Goal: Task Accomplishment & Management: Use online tool/utility

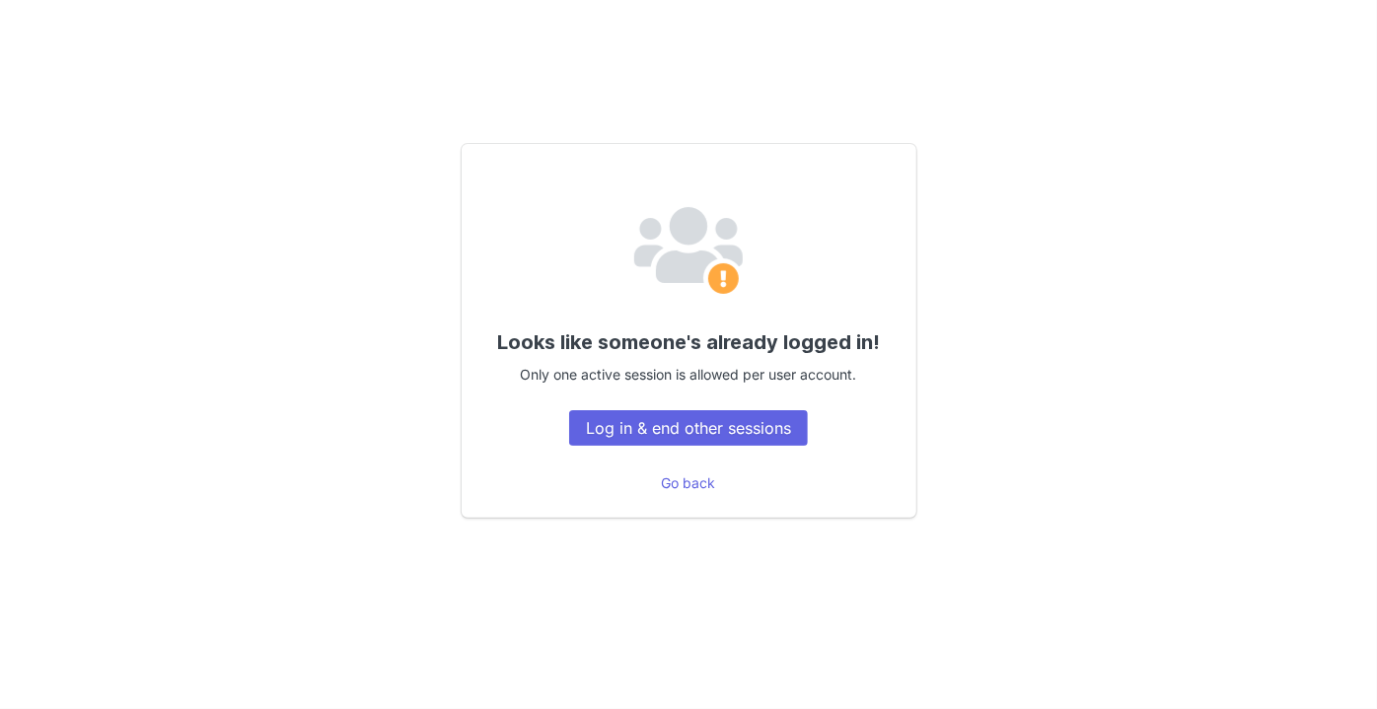
click at [725, 431] on button "Log in & end other sessions" at bounding box center [688, 427] width 239 height 35
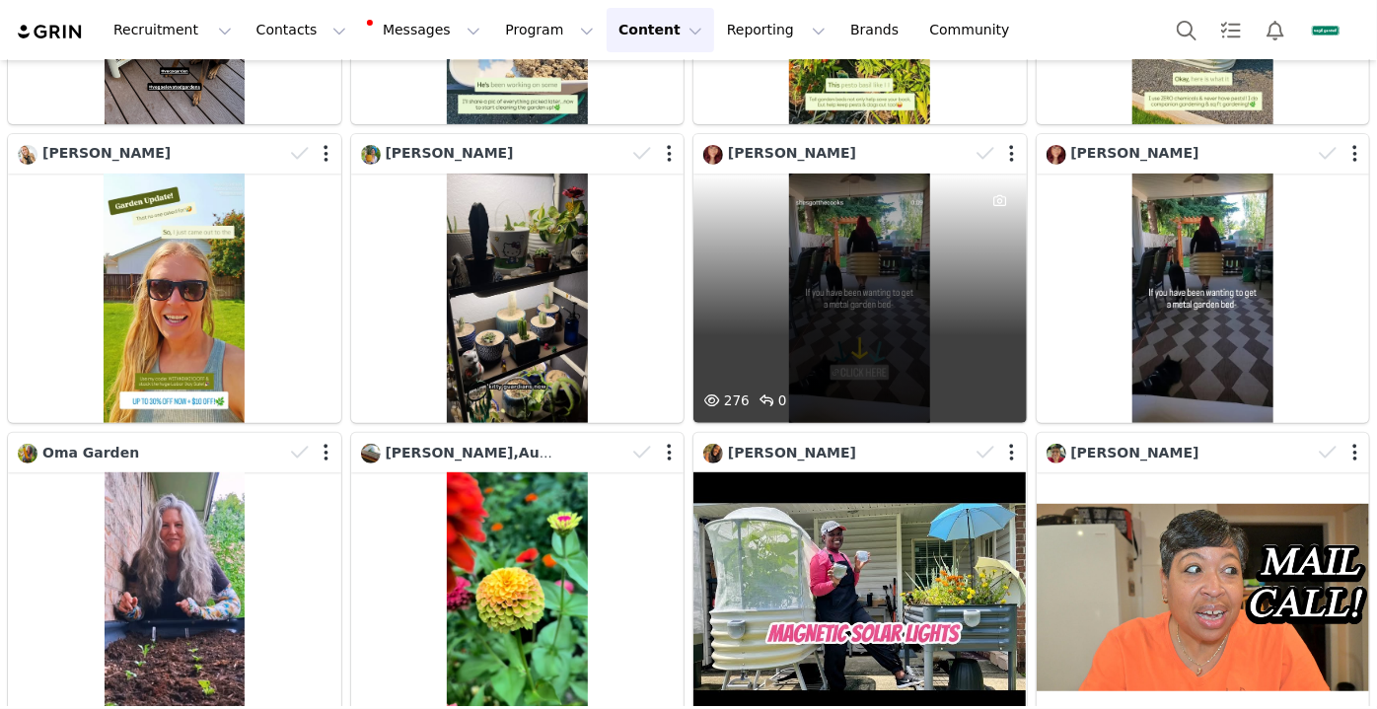
scroll to position [337, 0]
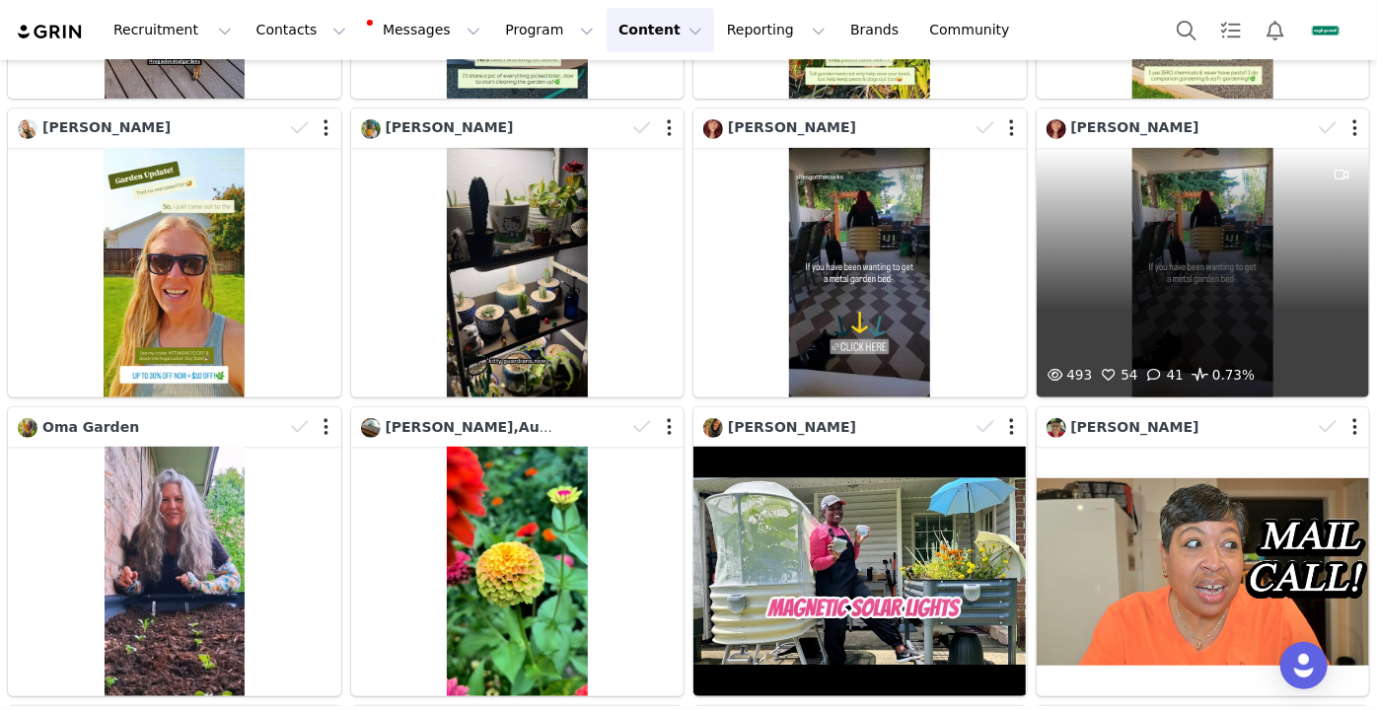
click at [1185, 170] on div "493 54 41 0.73%" at bounding box center [1202, 272] width 333 height 249
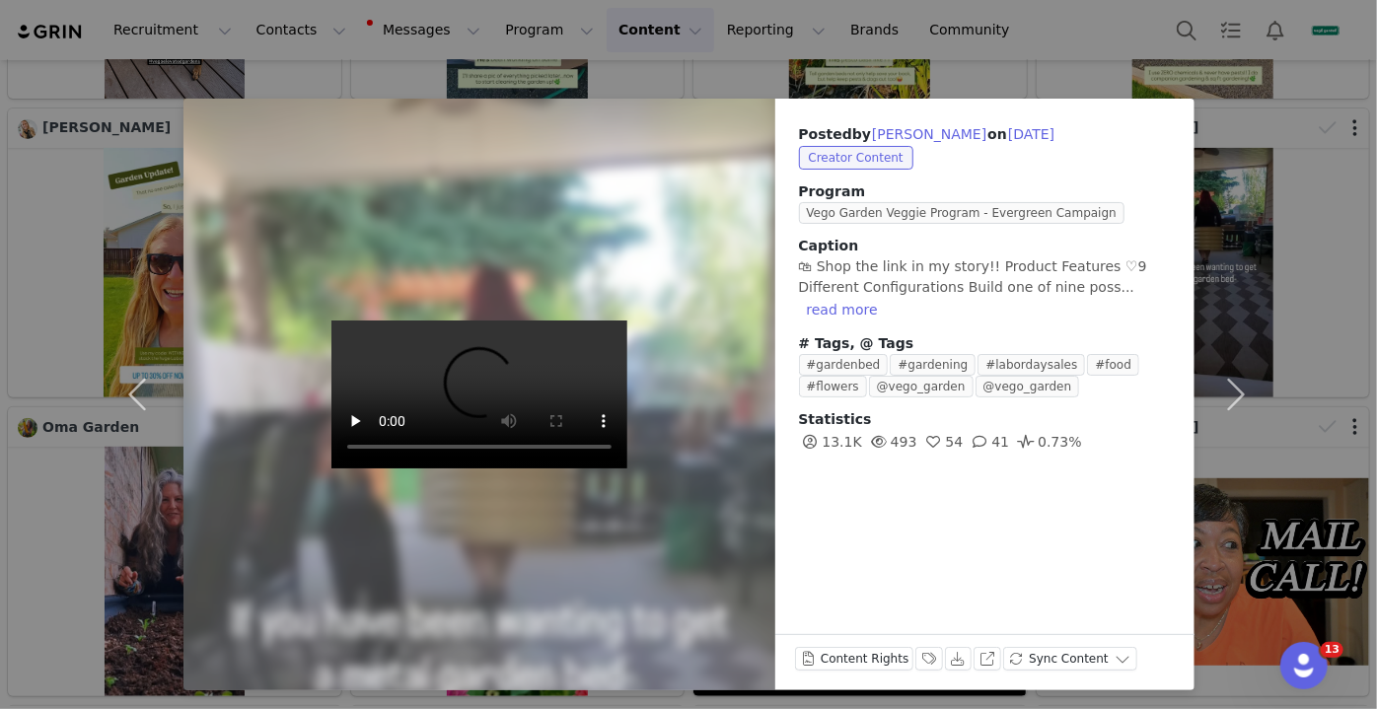
scroll to position [0, 0]
click at [846, 307] on button "read more" at bounding box center [842, 310] width 87 height 24
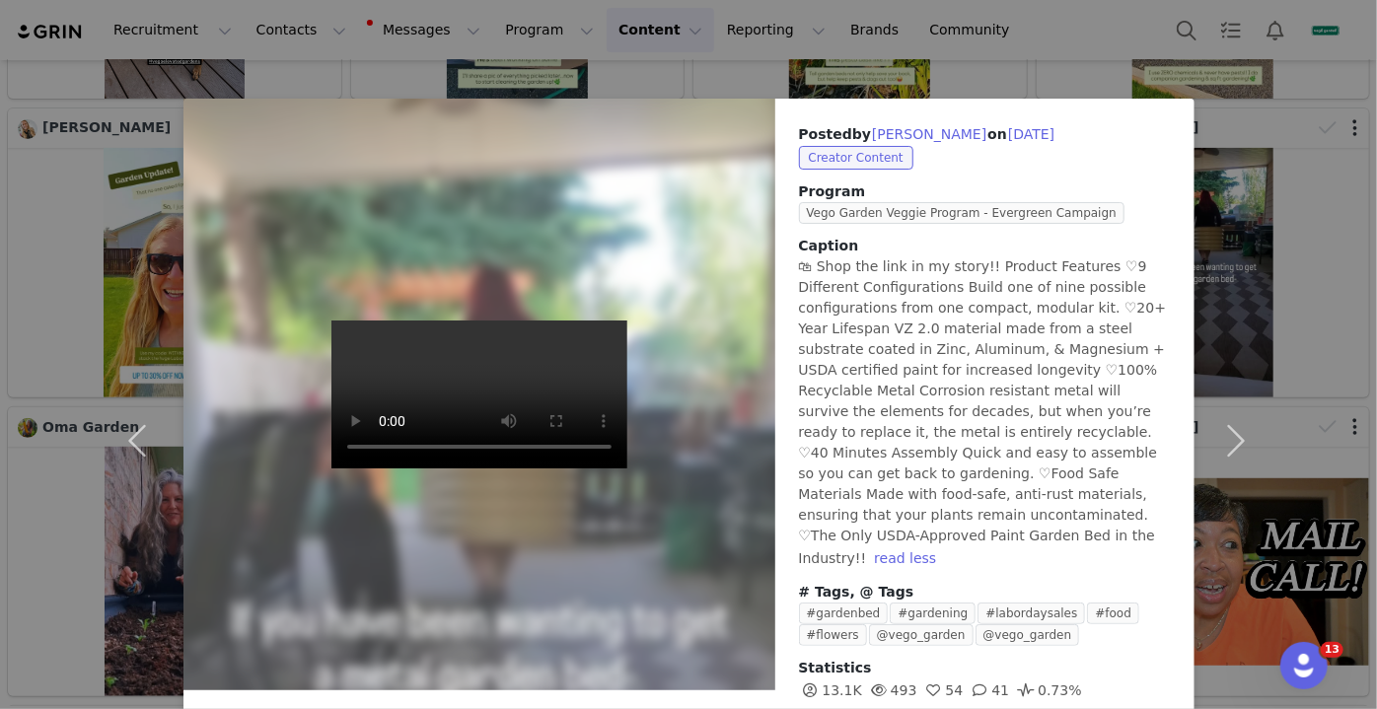
click at [1286, 155] on div "Posted by Jennifer Brumaghim on Aug 30, 2025 Creator Content Program Vego Garde…" at bounding box center [688, 354] width 1377 height 709
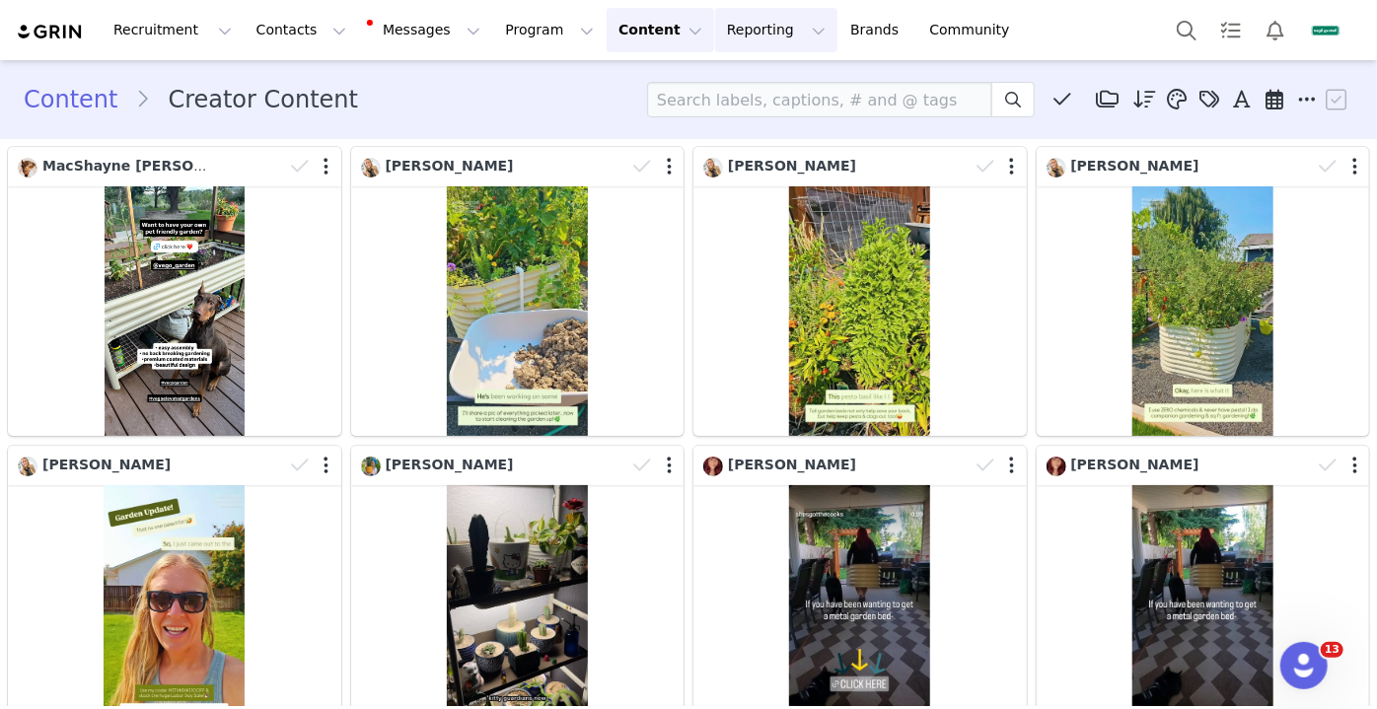
click at [742, 35] on button "Reporting Reporting" at bounding box center [776, 30] width 122 height 44
click at [733, 133] on link "Report Builder" at bounding box center [753, 124] width 156 height 36
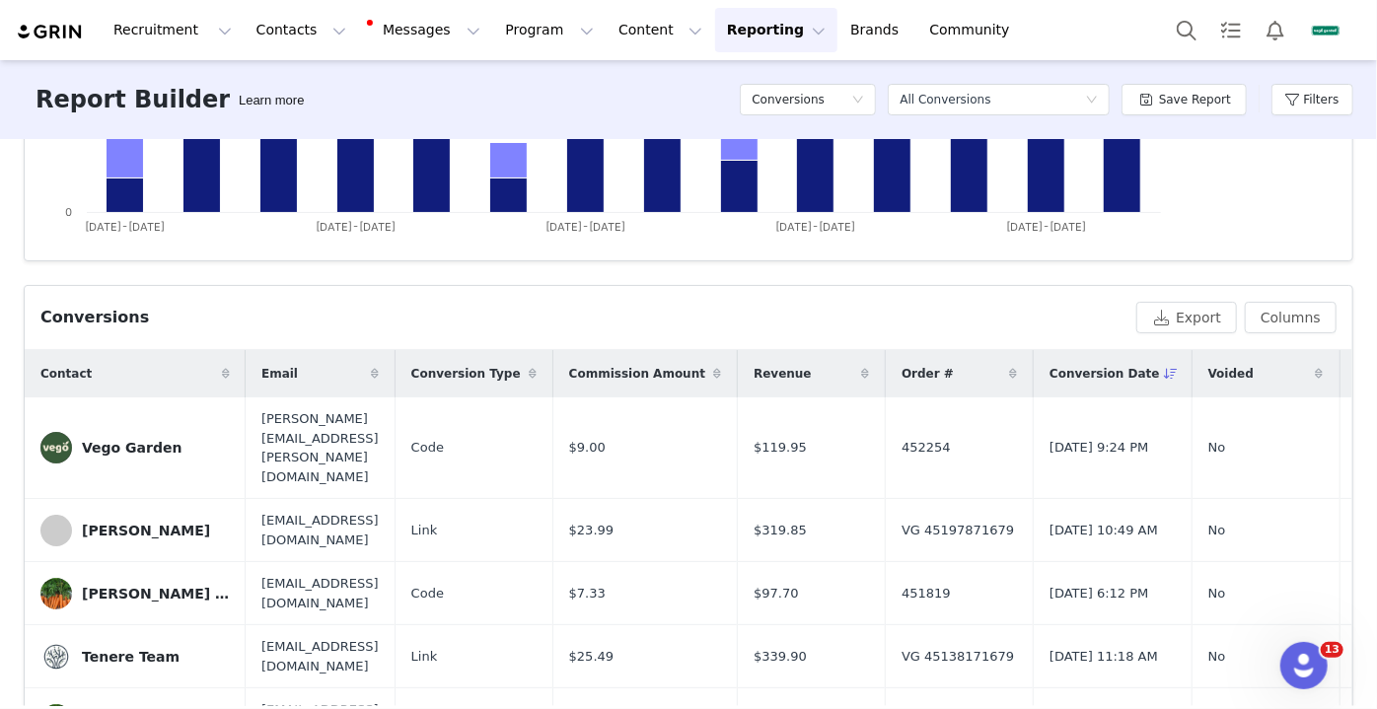
scroll to position [521, 0]
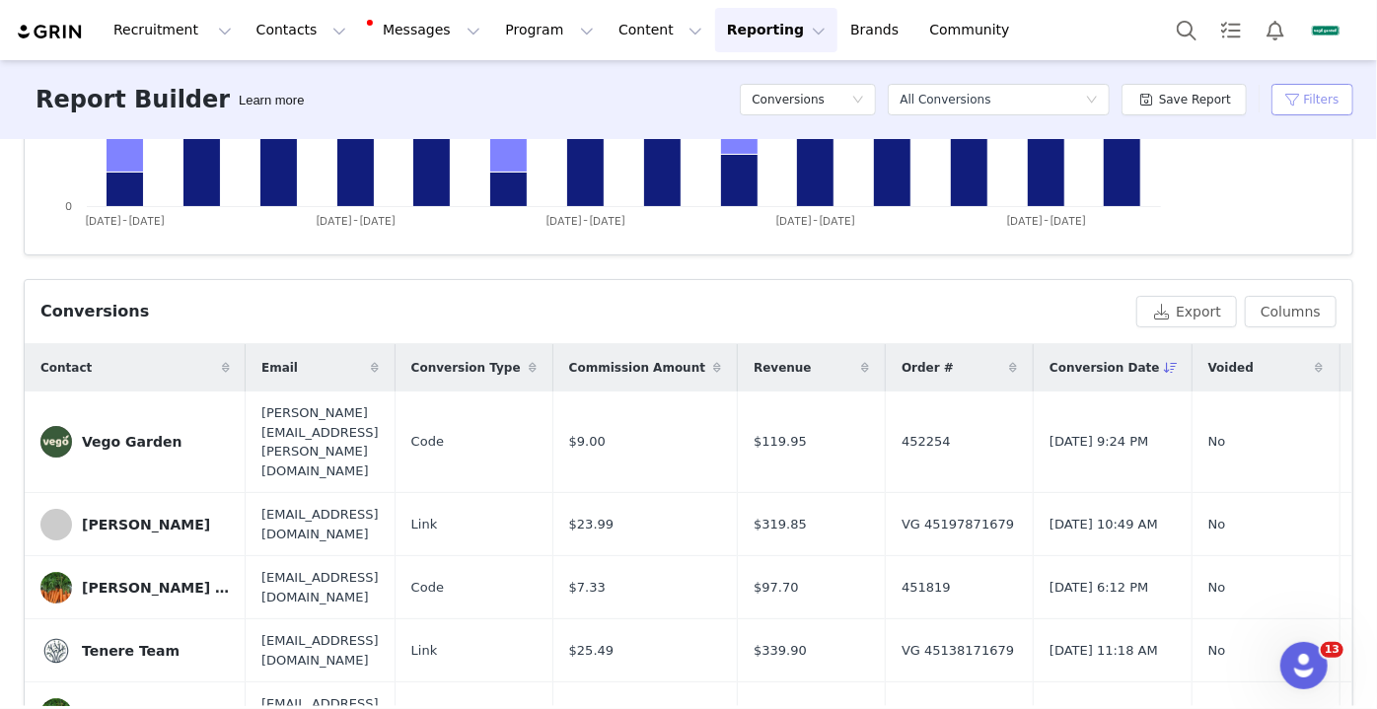
click at [1327, 95] on button "Filters" at bounding box center [1312, 100] width 82 height 32
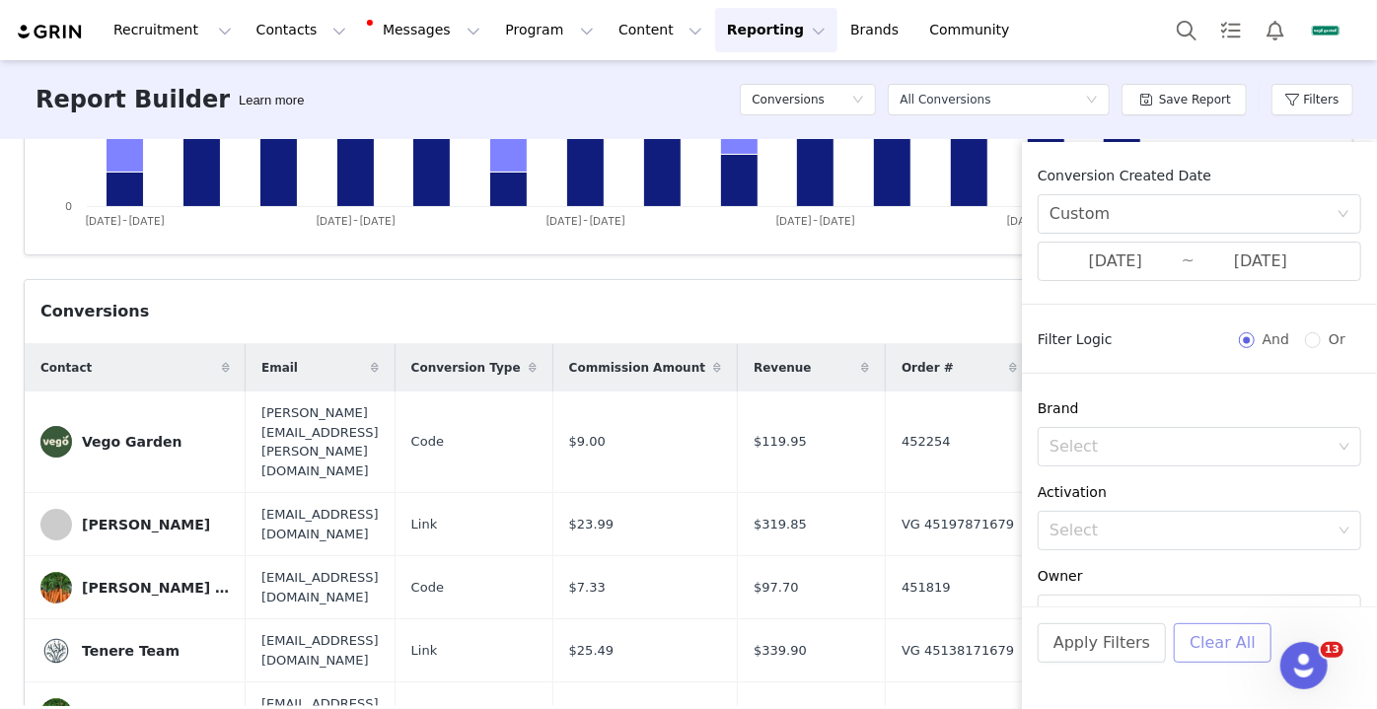
click at [1209, 642] on button "Clear All" at bounding box center [1222, 642] width 98 height 39
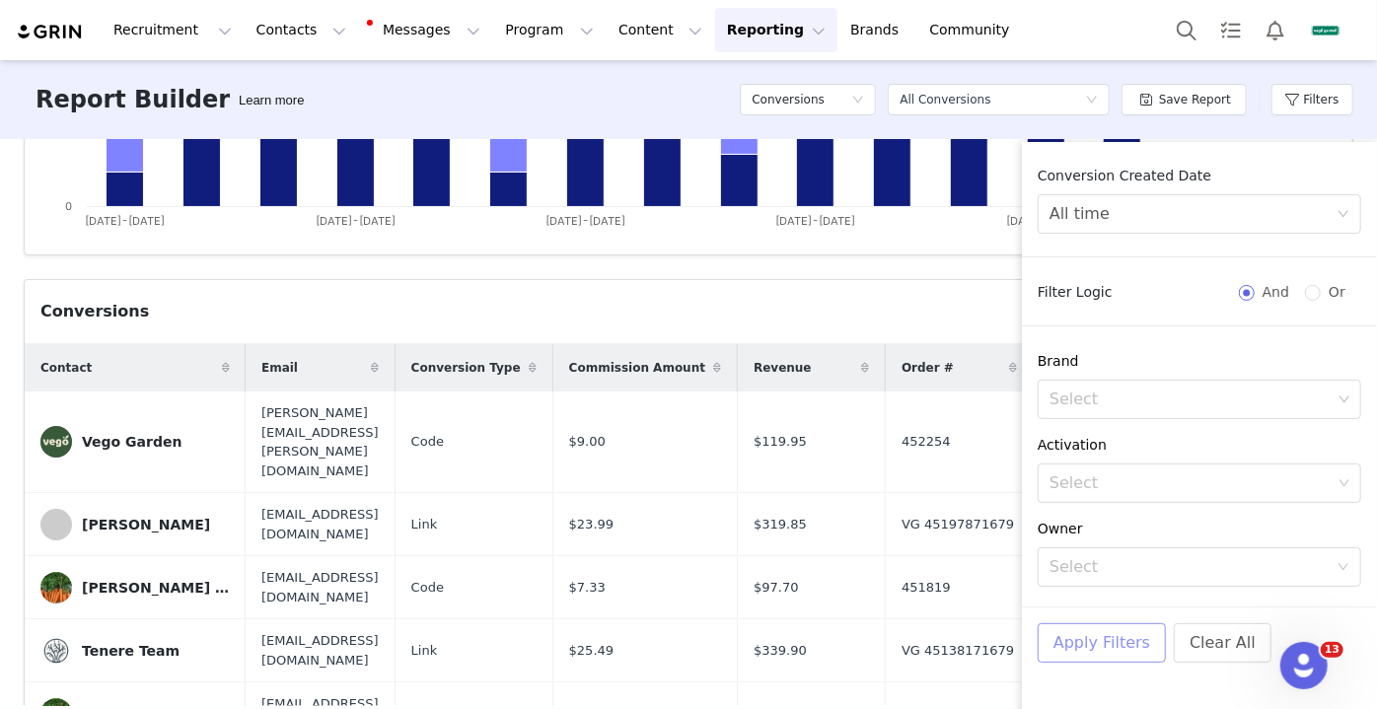
click at [1110, 647] on button "Apply Filters" at bounding box center [1101, 642] width 128 height 39
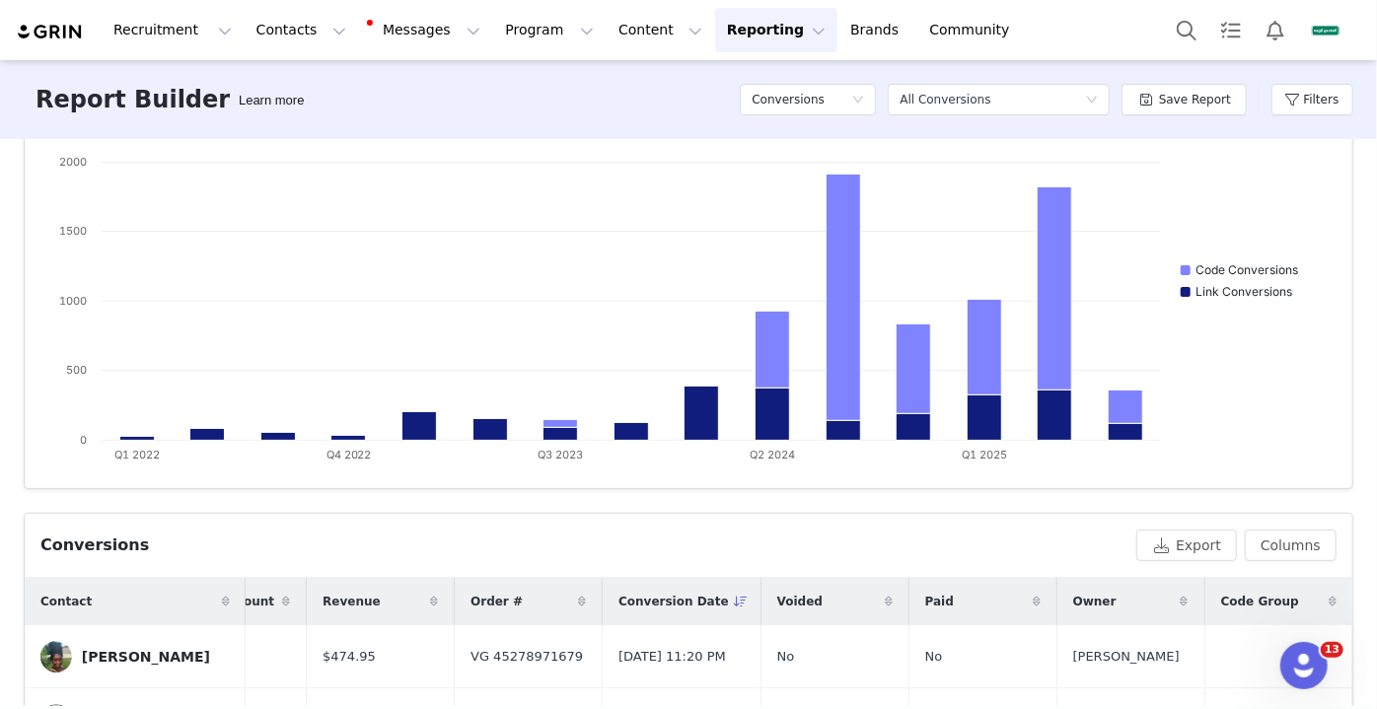
scroll to position [0, 0]
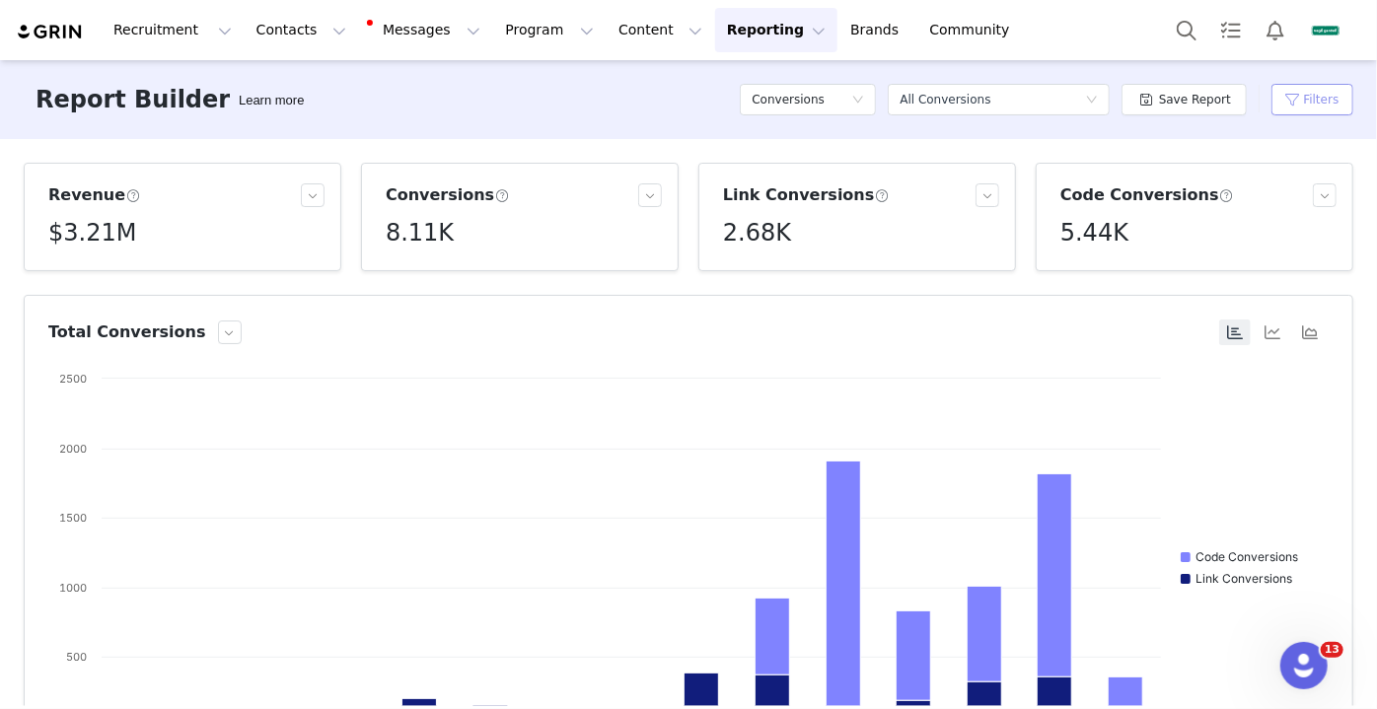
click at [1335, 104] on button "Filters" at bounding box center [1312, 100] width 82 height 32
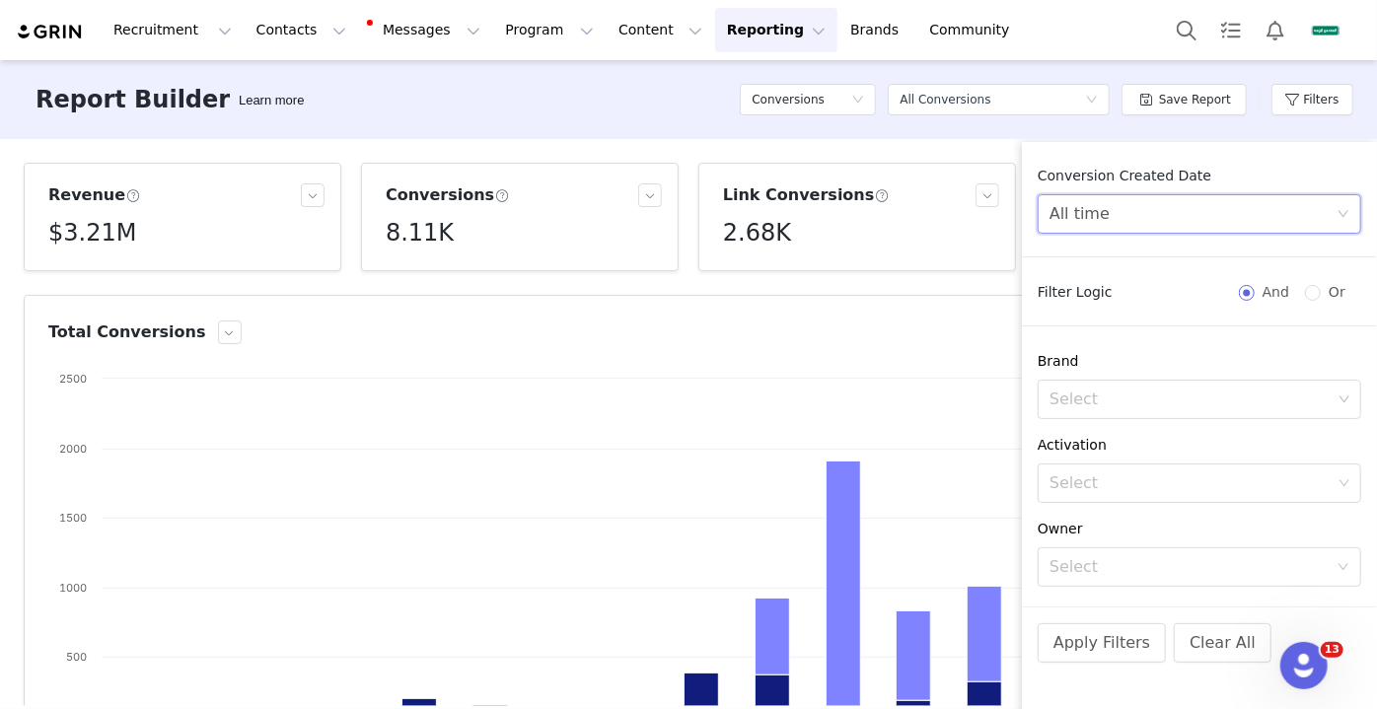
click at [1185, 225] on div "All time" at bounding box center [1192, 213] width 287 height 37
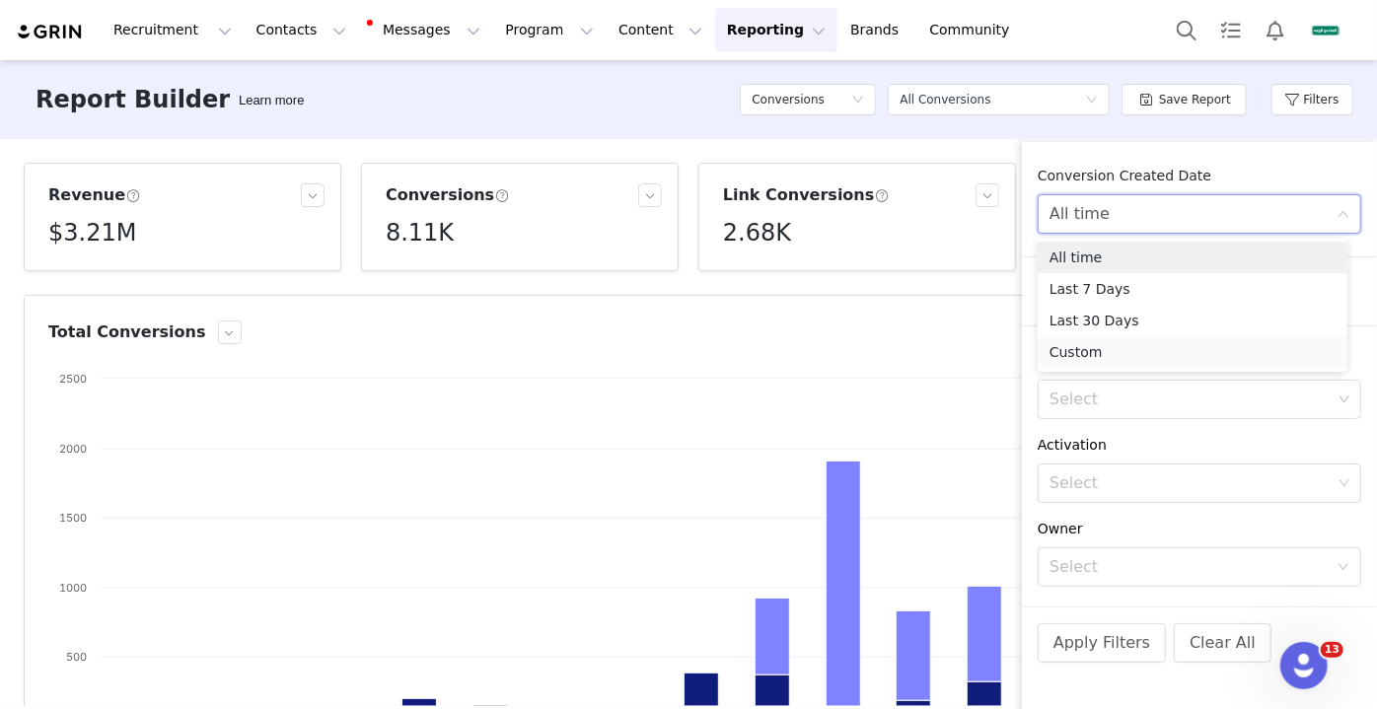
click at [1125, 342] on li "Custom" at bounding box center [1192, 352] width 310 height 32
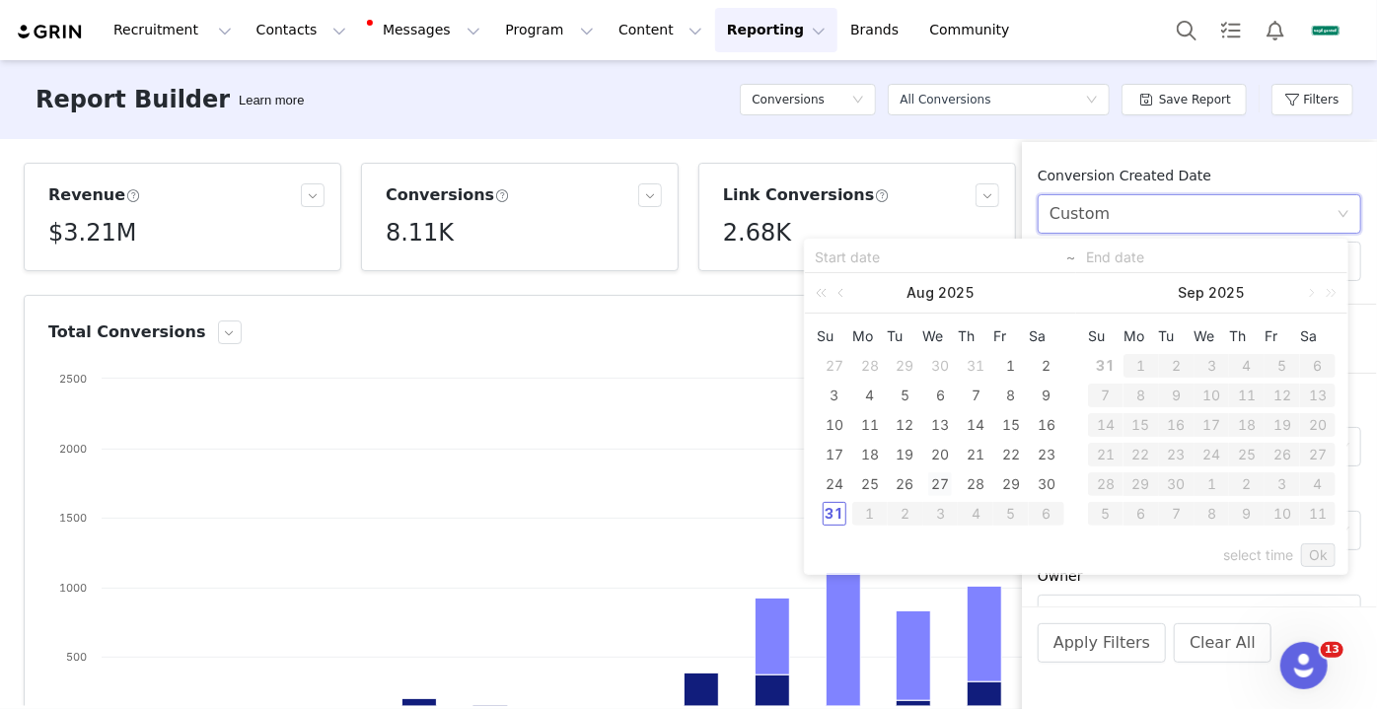
click at [945, 479] on div "27" at bounding box center [940, 484] width 24 height 24
type input "08/27/2025"
click at [833, 509] on div "31" at bounding box center [834, 514] width 24 height 24
type input "08/31/2025"
type input "08/27/2025"
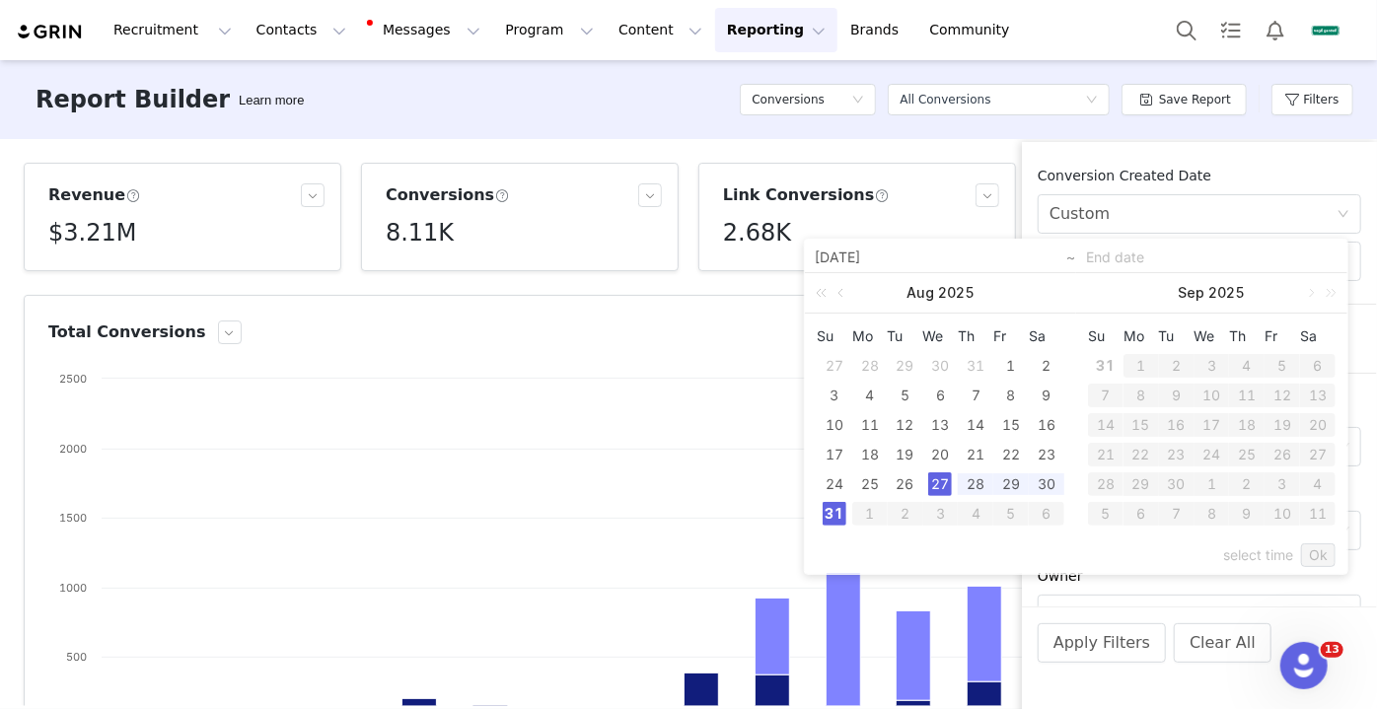
type input "08/31/2025"
click at [1312, 552] on link "Ok" at bounding box center [1318, 555] width 35 height 24
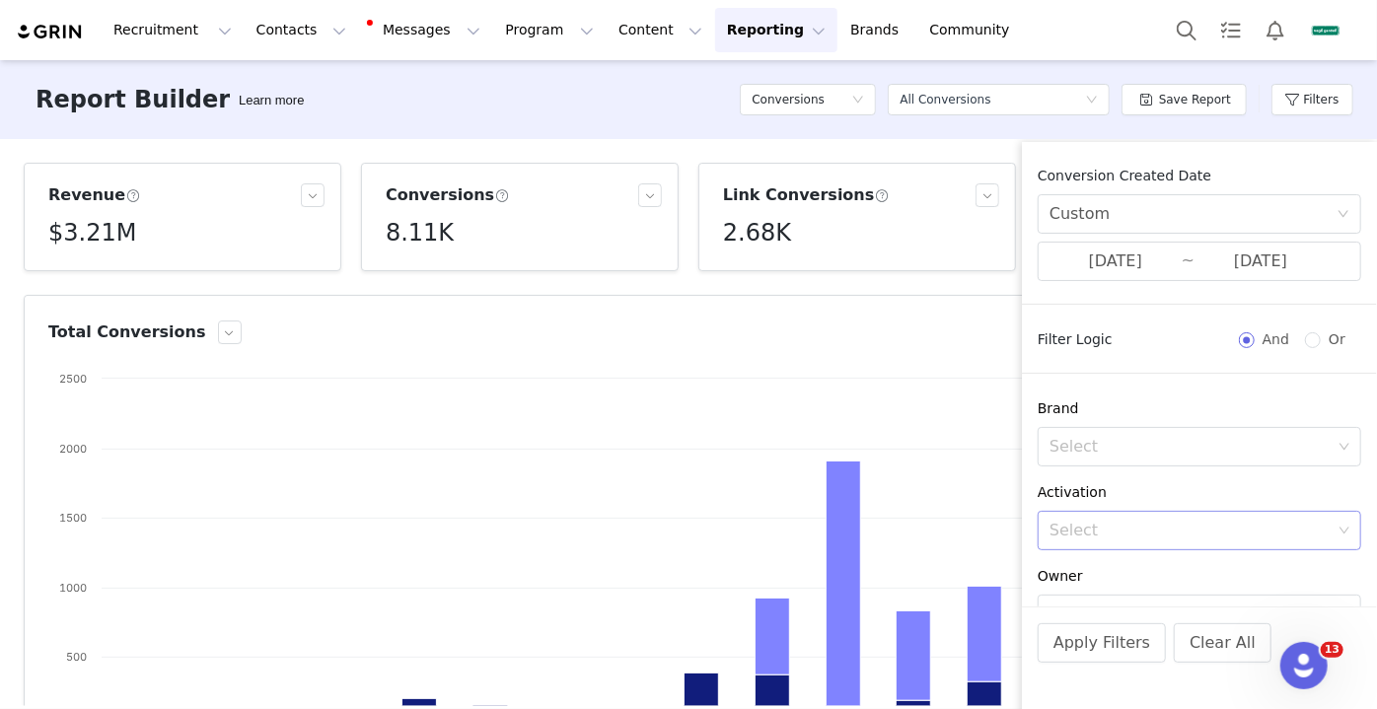
scroll to position [185, 0]
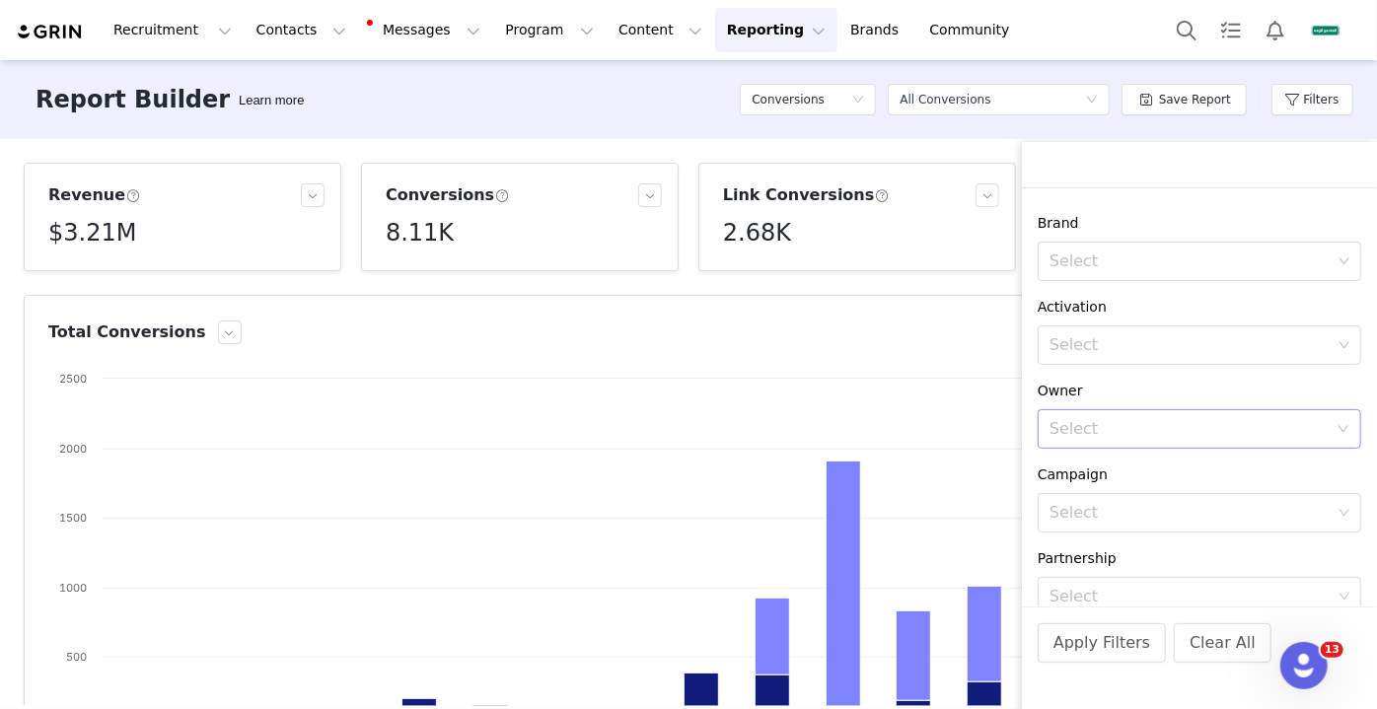
click at [1194, 412] on div "Select" at bounding box center [1192, 428] width 287 height 37
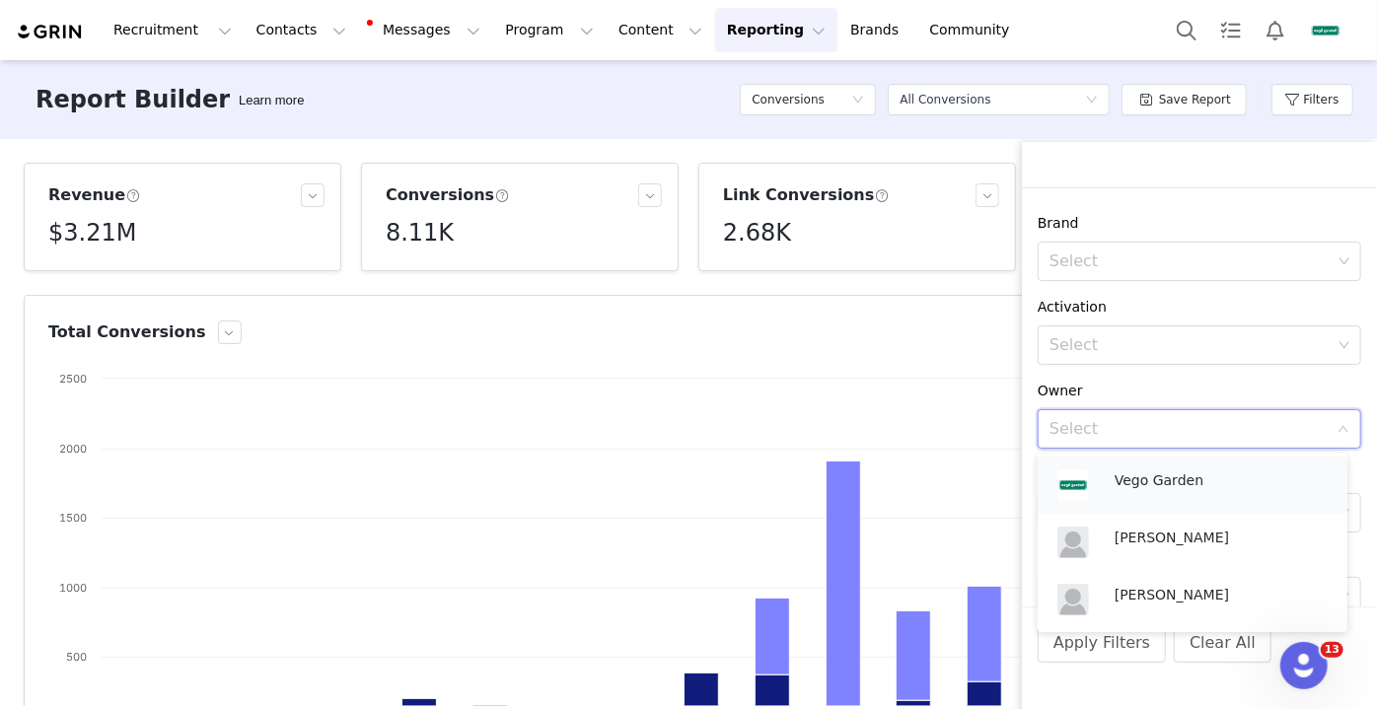
click at [1169, 480] on p "Vego Garden" at bounding box center [1220, 480] width 213 height 22
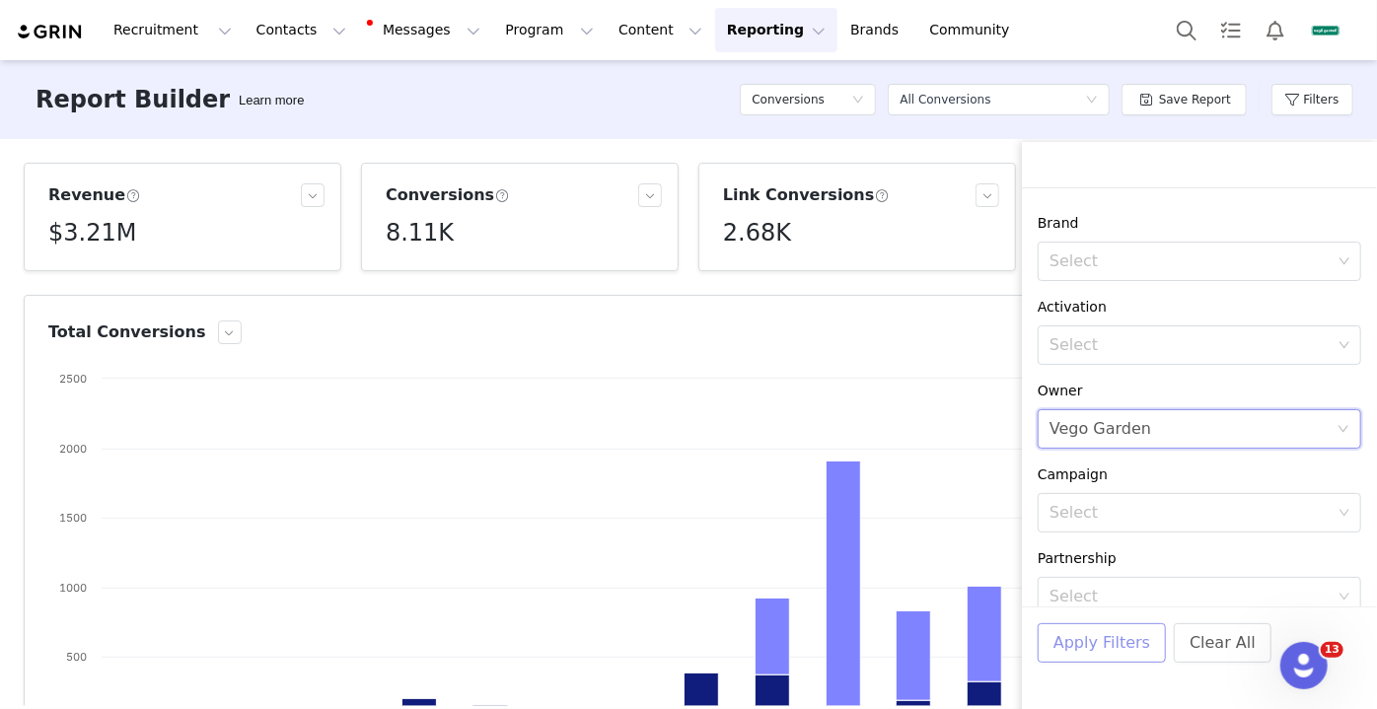
click at [1076, 638] on button "Apply Filters" at bounding box center [1101, 642] width 128 height 39
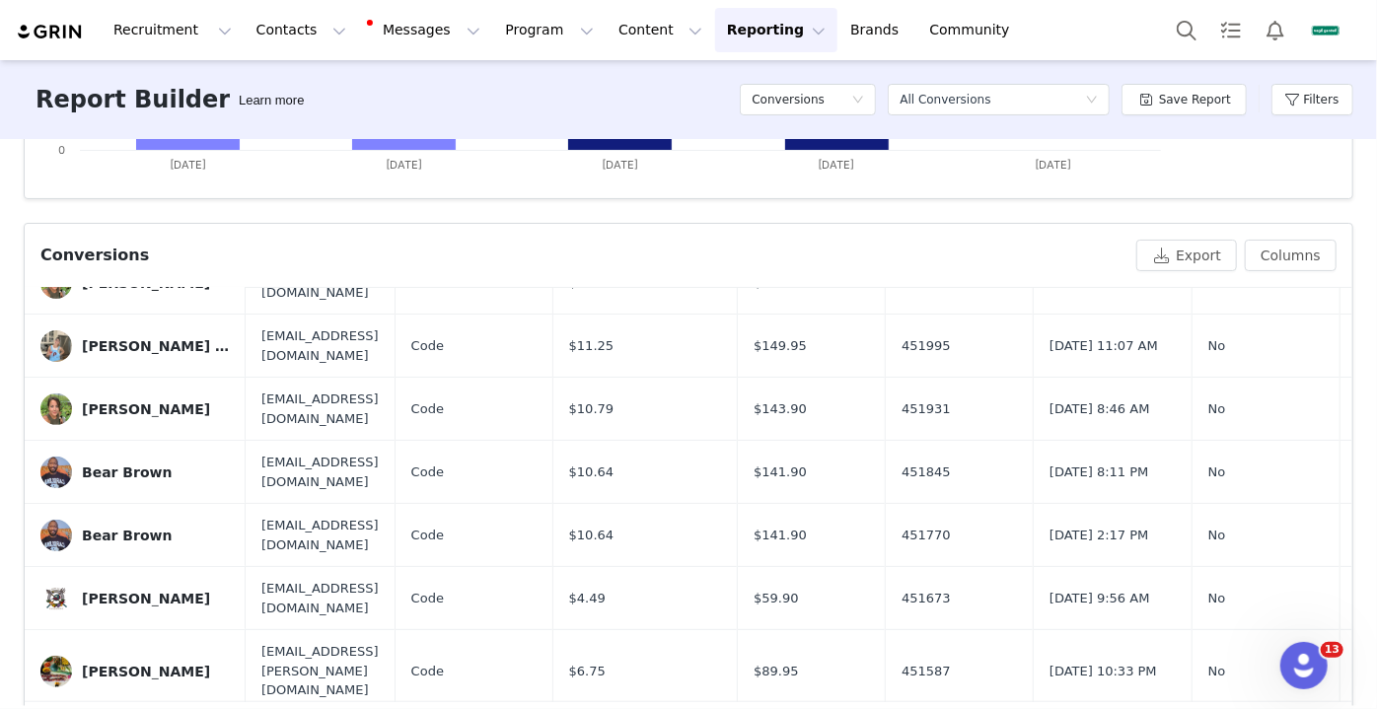
scroll to position [652, 0]
